Goal: Navigation & Orientation: Find specific page/section

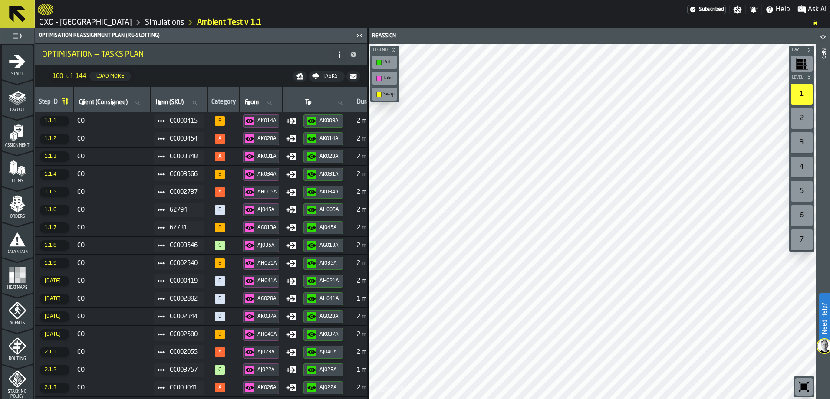
click at [46, 7] on icon "logo-header" at bounding box center [45, 9] width 15 height 12
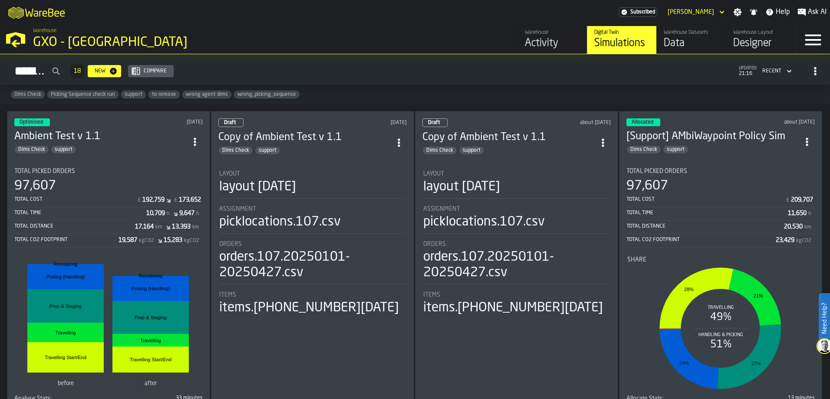
click at [540, 37] on div "Activity" at bounding box center [552, 43] width 55 height 14
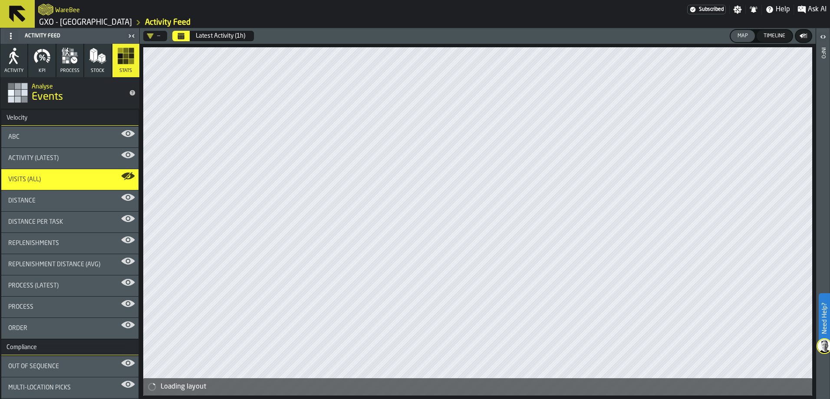
click at [40, 60] on icon "button" at bounding box center [42, 58] width 4 height 6
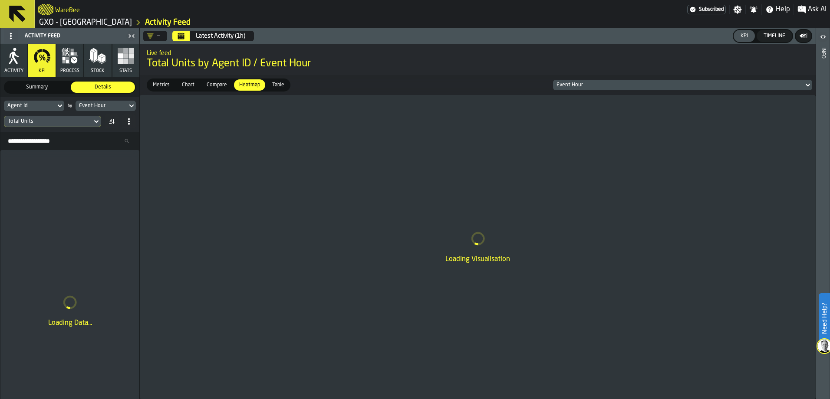
click at [181, 33] on icon "Calendar" at bounding box center [181, 36] width 7 height 7
